Goal: Navigation & Orientation: Find specific page/section

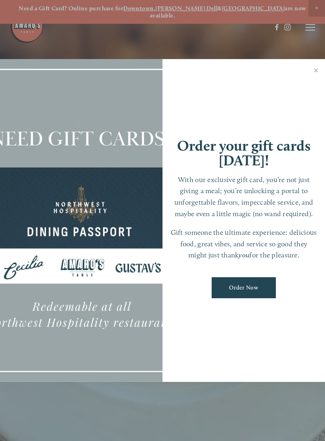
click at [312, 74] on link "Close" at bounding box center [315, 71] width 15 height 22
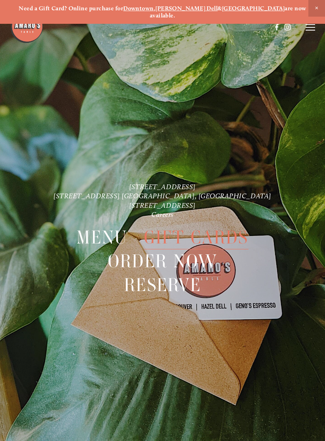
click at [307, 27] on line at bounding box center [310, 27] width 10 height 0
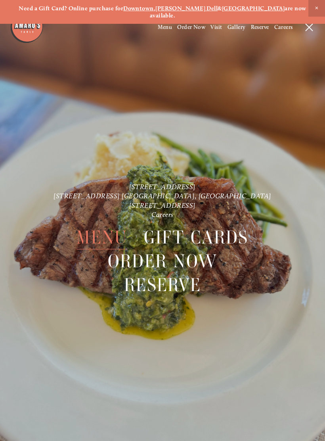
click at [117, 228] on span "Menu" at bounding box center [101, 237] width 51 height 24
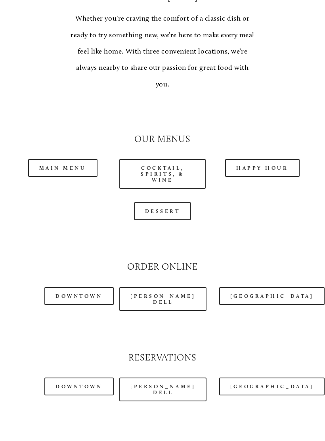
scroll to position [641, 0]
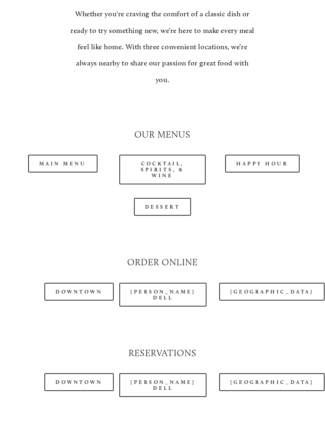
click at [48, 154] on link "Main Menu" at bounding box center [62, 163] width 69 height 18
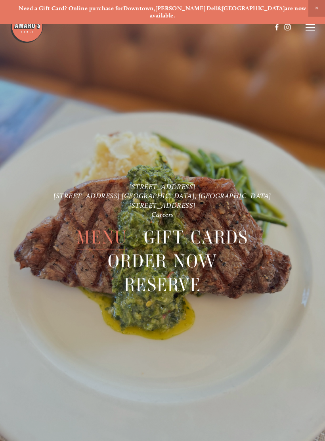
click at [320, 8] on span "Close Announcement" at bounding box center [316, 8] width 17 height 17
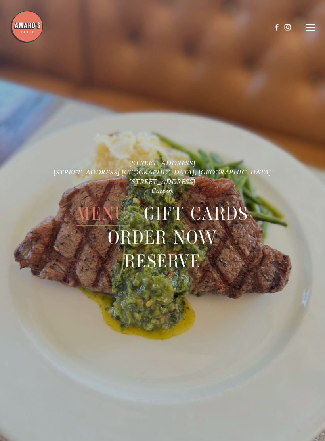
click at [116, 214] on span "Menu" at bounding box center [101, 214] width 51 height 24
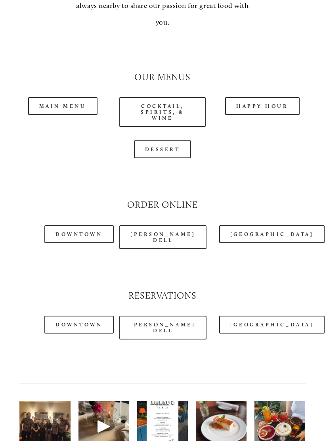
scroll to position [686, 0]
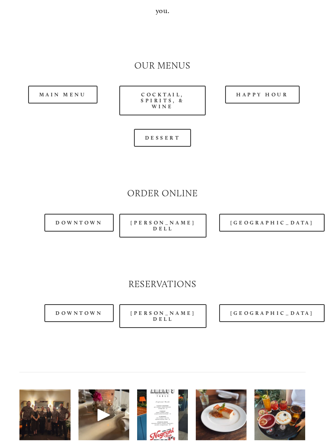
click at [167, 129] on link "Dessert" at bounding box center [162, 138] width 57 height 18
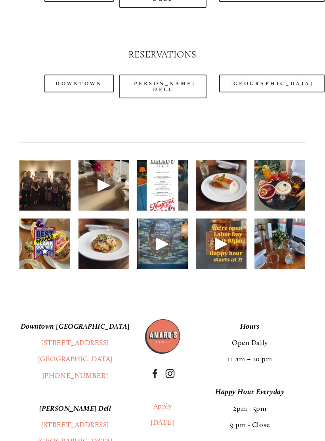
scroll to position [916, 0]
click at [100, 235] on img at bounding box center [103, 243] width 51 height 67
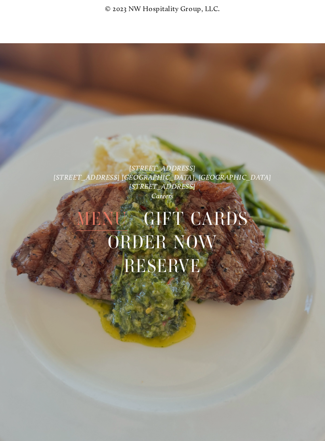
scroll to position [1524, 0]
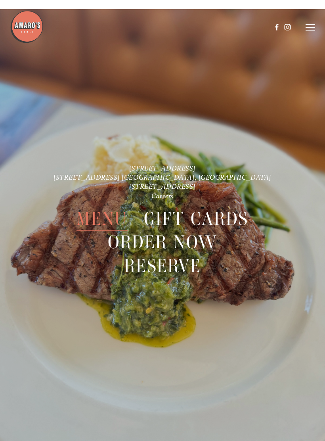
click at [113, 221] on span "Menu" at bounding box center [101, 218] width 51 height 24
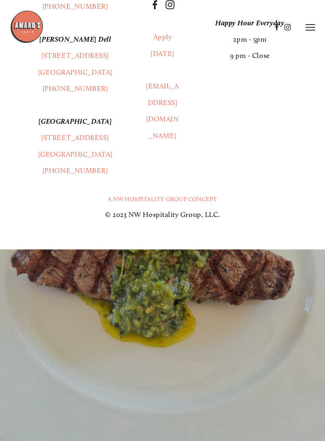
scroll to position [0, 0]
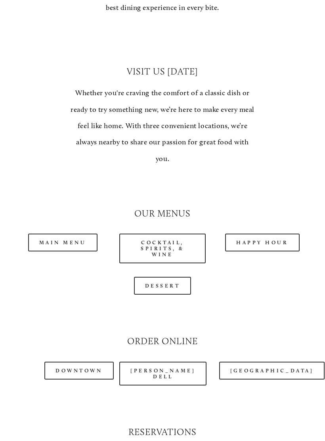
click at [179, 235] on link "Cocktail, Spirits, & Wine" at bounding box center [162, 249] width 86 height 30
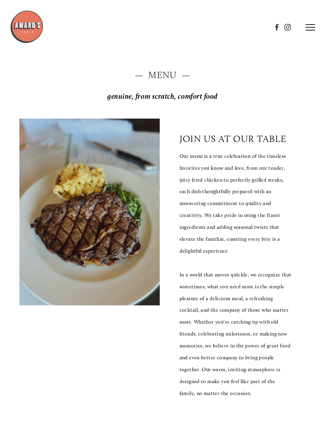
click at [311, 27] on line at bounding box center [310, 27] width 10 height 0
click at [235, 24] on span "Gallery" at bounding box center [236, 27] width 18 height 7
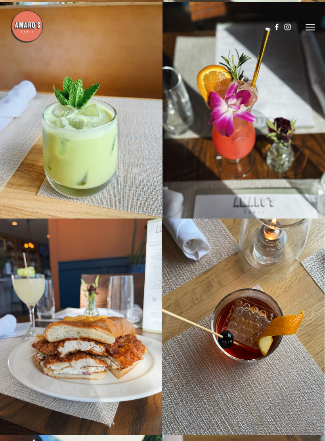
scroll to position [5699, 0]
